Goal: Navigation & Orientation: Understand site structure

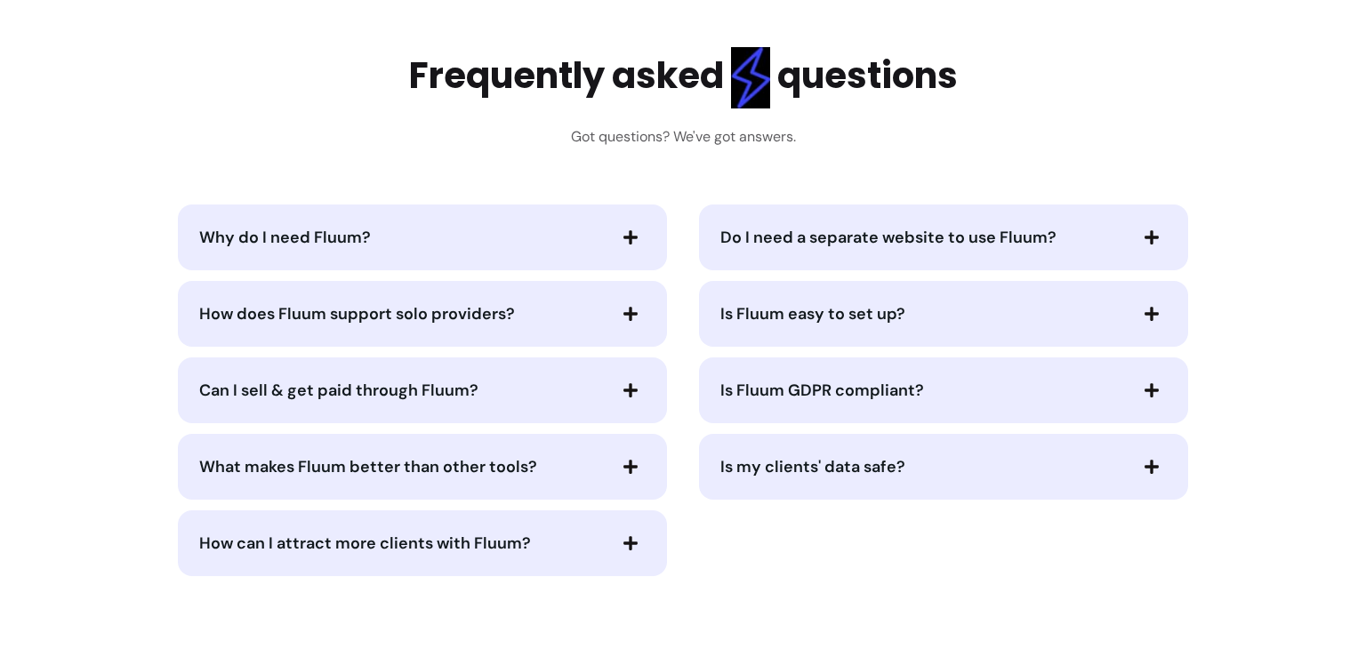
scroll to position [3500, 0]
click at [626, 232] on icon "button" at bounding box center [631, 237] width 16 height 16
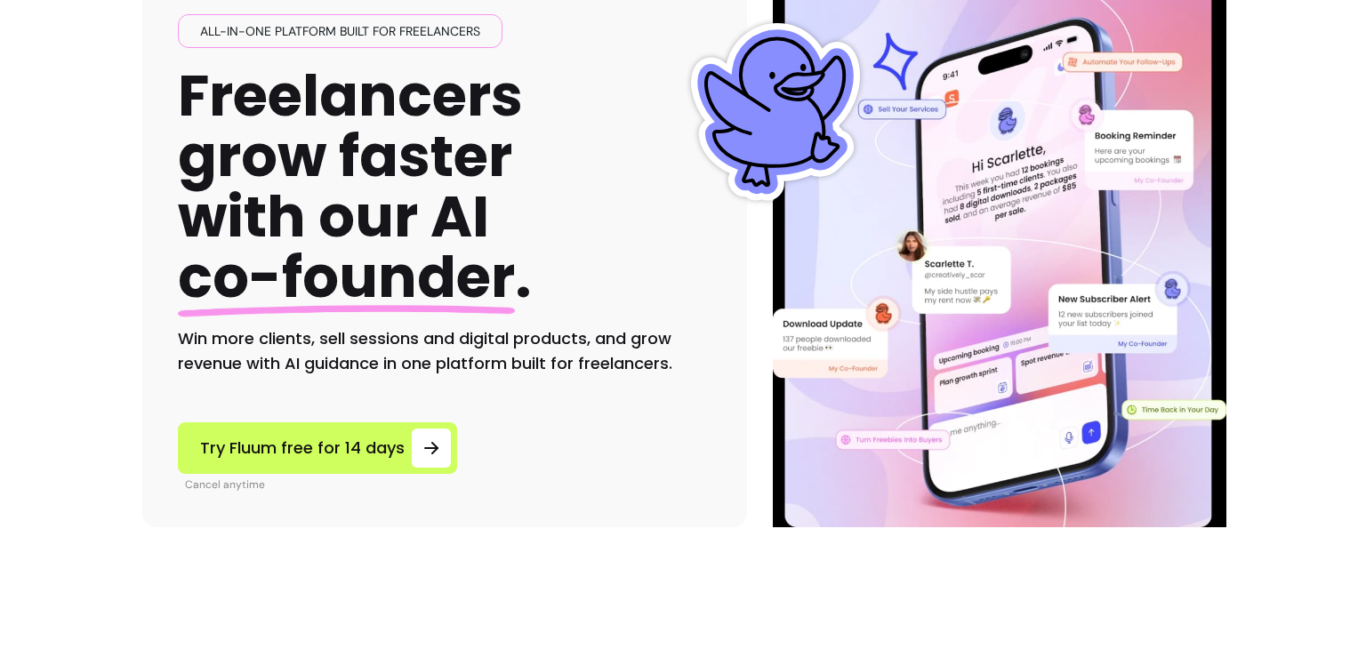
scroll to position [0, 0]
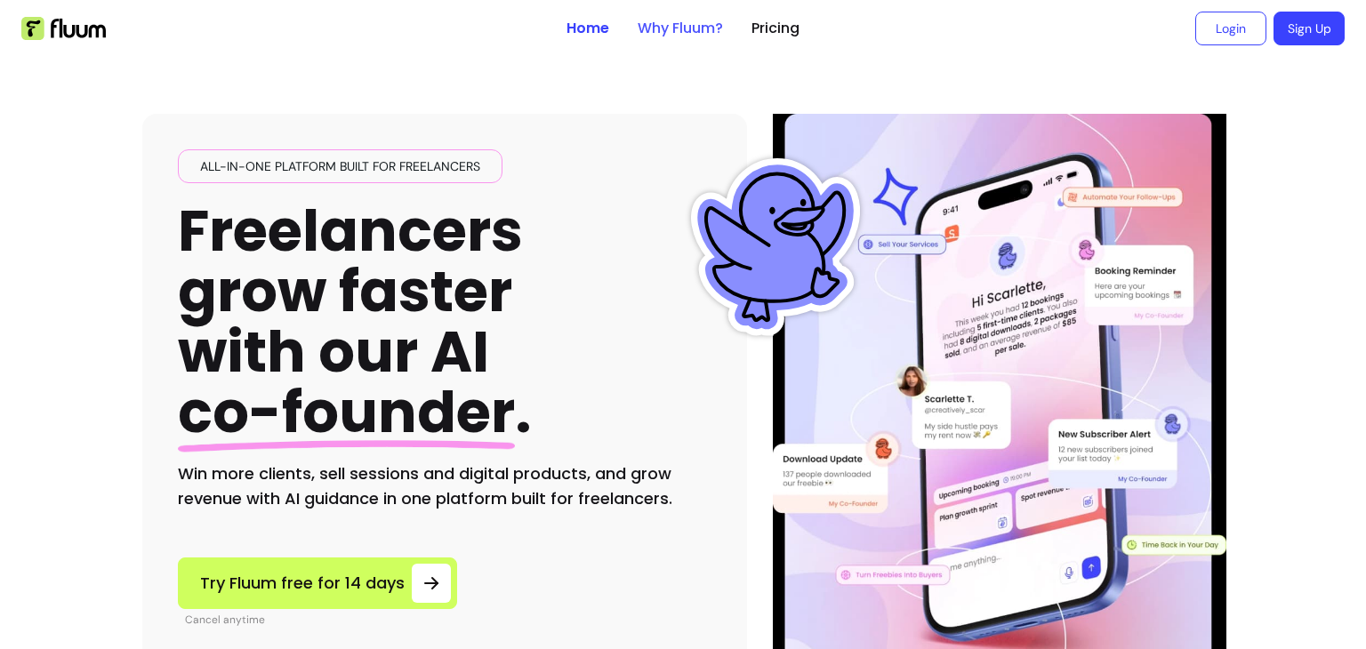
click at [686, 28] on link "Why Fluum?" at bounding box center [680, 28] width 85 height 21
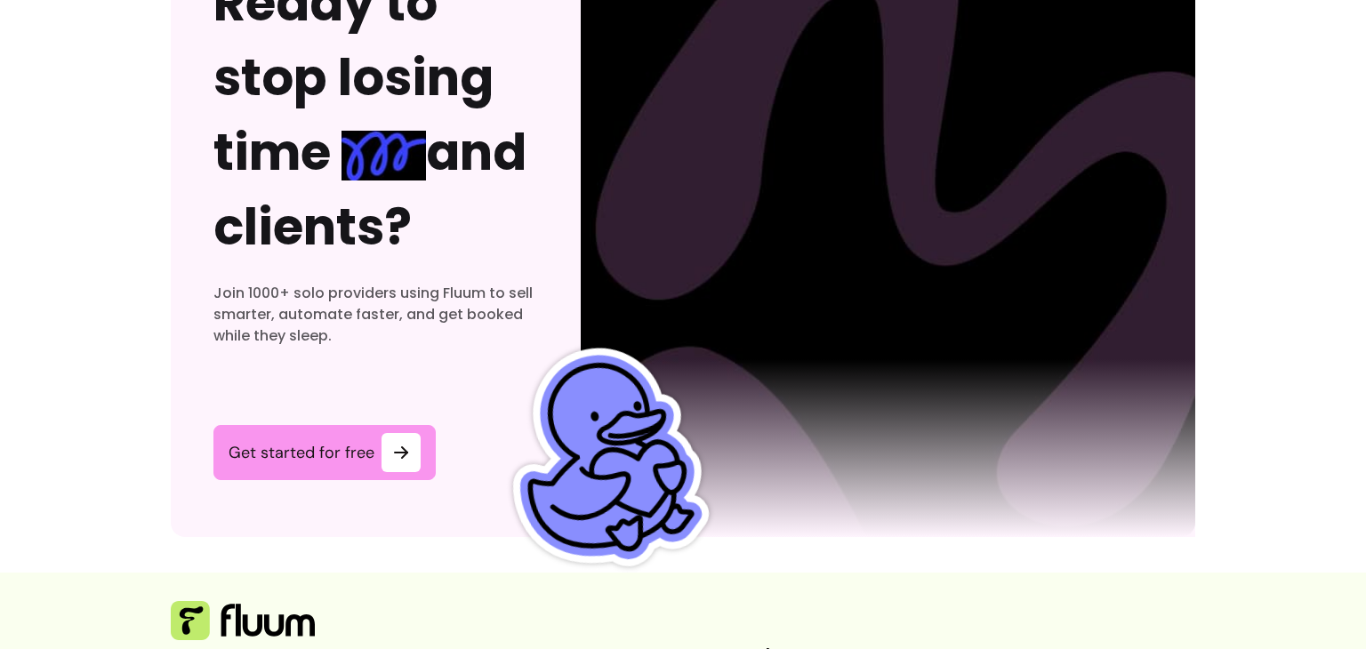
scroll to position [5518, 0]
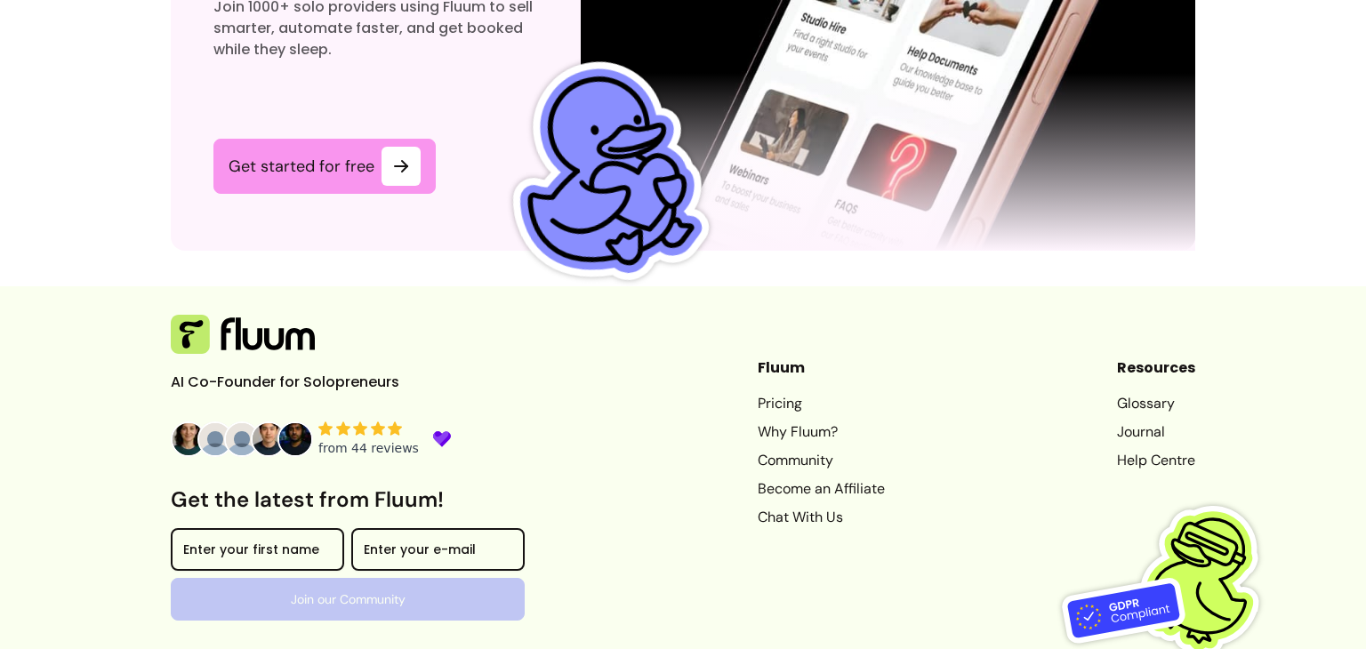
click at [759, 414] on link "Pricing" at bounding box center [821, 403] width 127 height 21
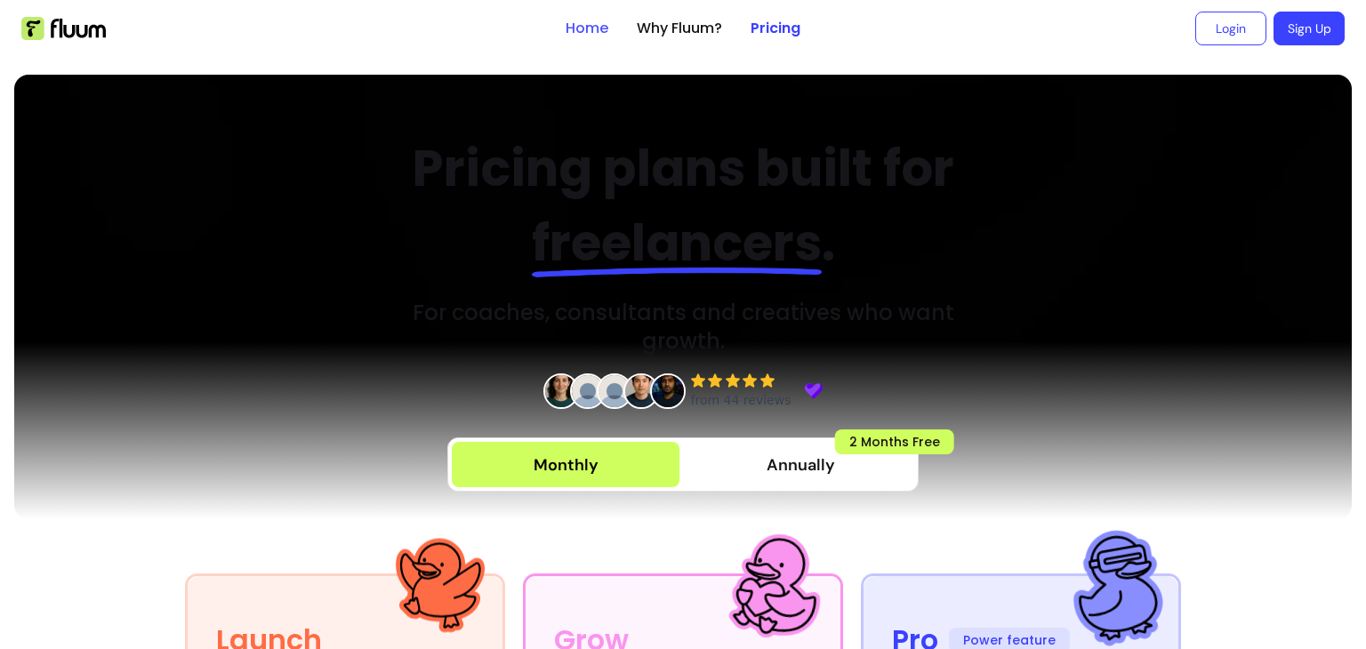
click at [566, 32] on link "Home" at bounding box center [587, 28] width 43 height 21
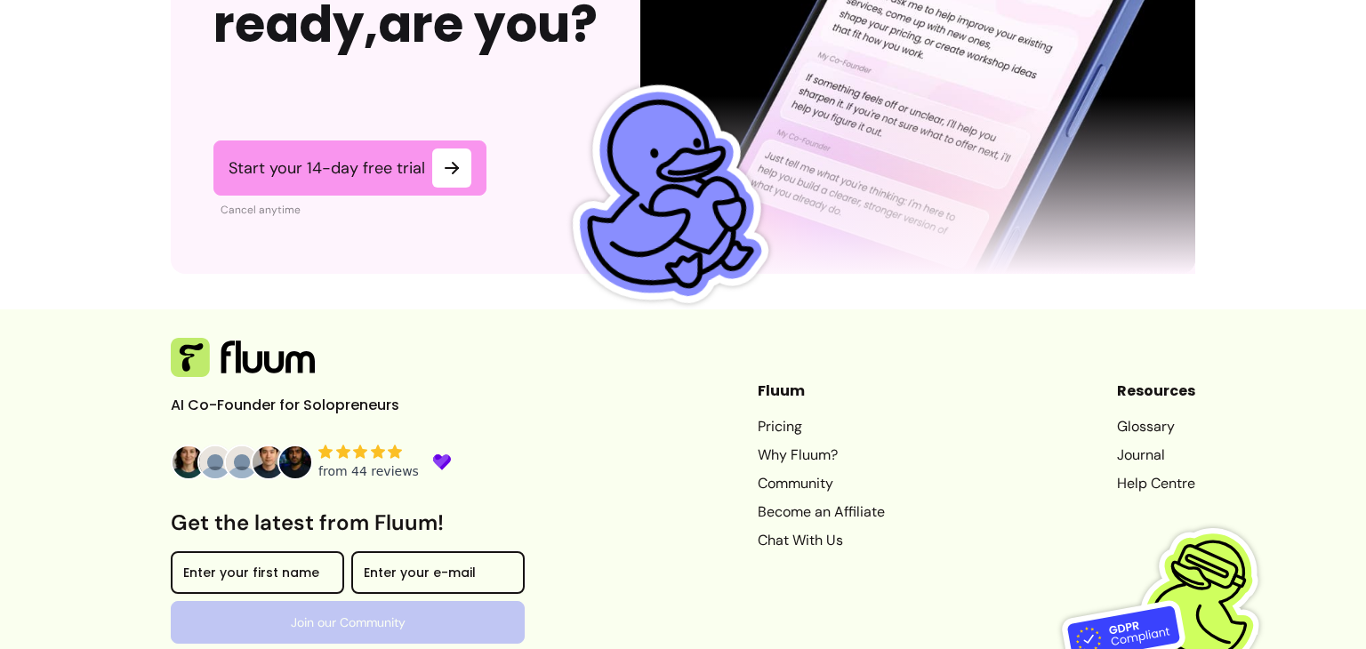
scroll to position [4588, 0]
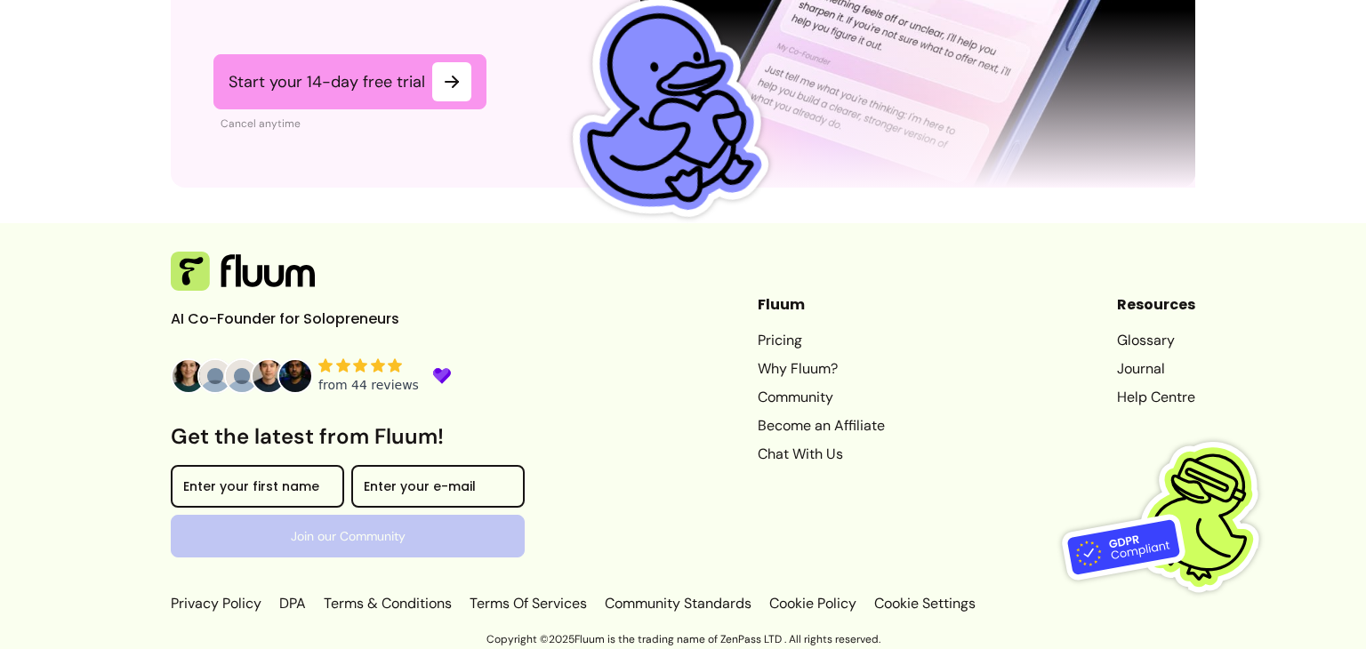
click at [328, 362] on icon at bounding box center [325, 364] width 14 height 13
